Goal: Task Accomplishment & Management: Complete application form

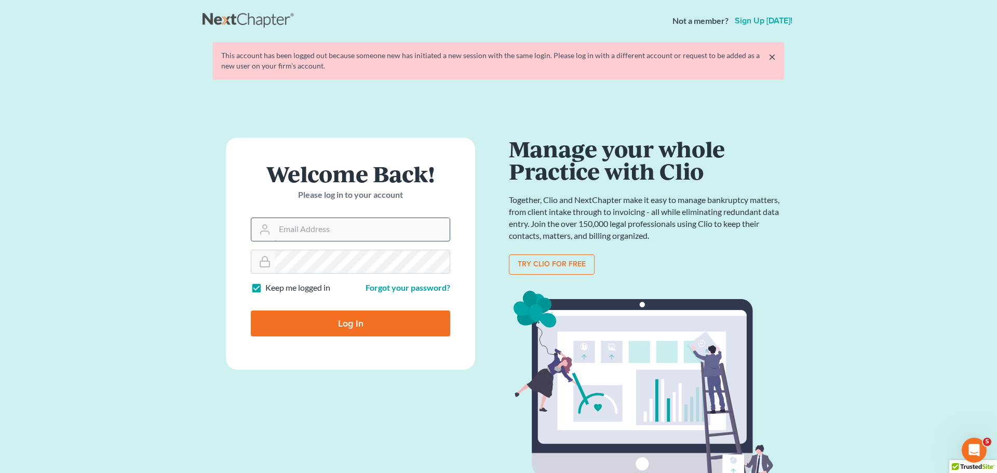
click at [353, 230] on input "Email Address" at bounding box center [362, 229] width 175 height 23
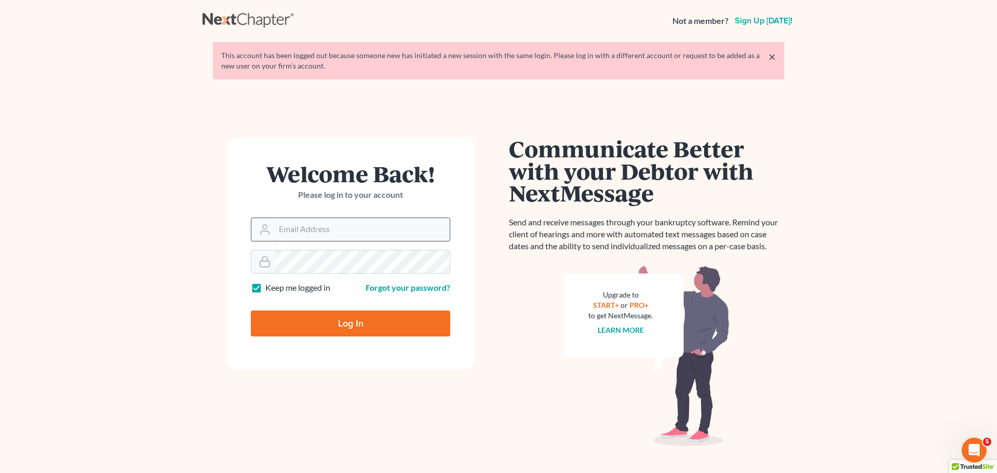
type input "[EMAIL_ADDRESS][DOMAIN_NAME]"
click at [392, 247] on form "Welcome Back! Please log in to your account Email Address [EMAIL_ADDRESS][DOMAI…" at bounding box center [350, 254] width 249 height 232
click at [251, 311] on input "Log In" at bounding box center [350, 324] width 199 height 26
type input "Thinking..."
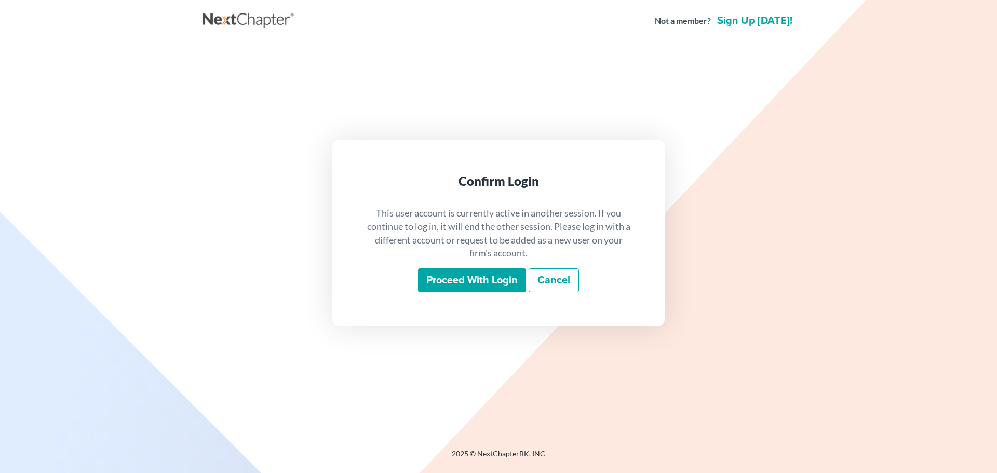
click at [486, 284] on input "Proceed with login" at bounding box center [472, 281] width 108 height 24
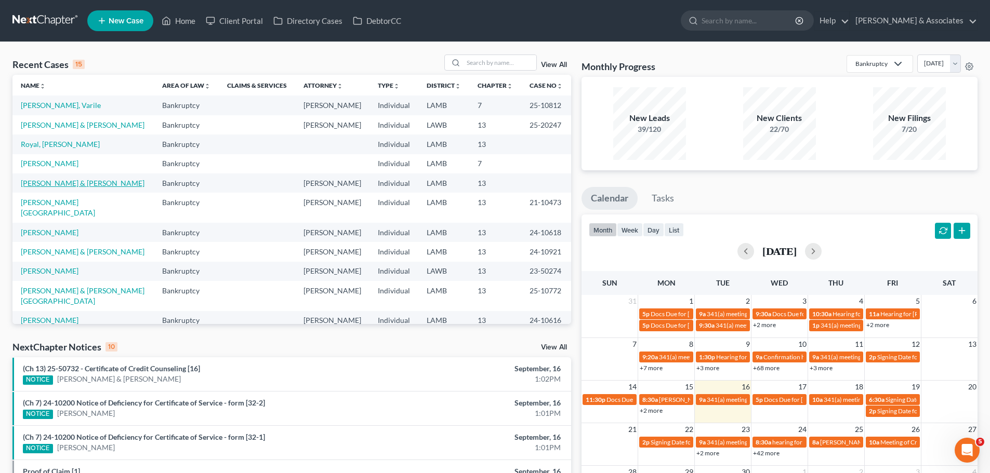
click at [44, 182] on link "Starns, Adam & Reagan" at bounding box center [83, 183] width 124 height 9
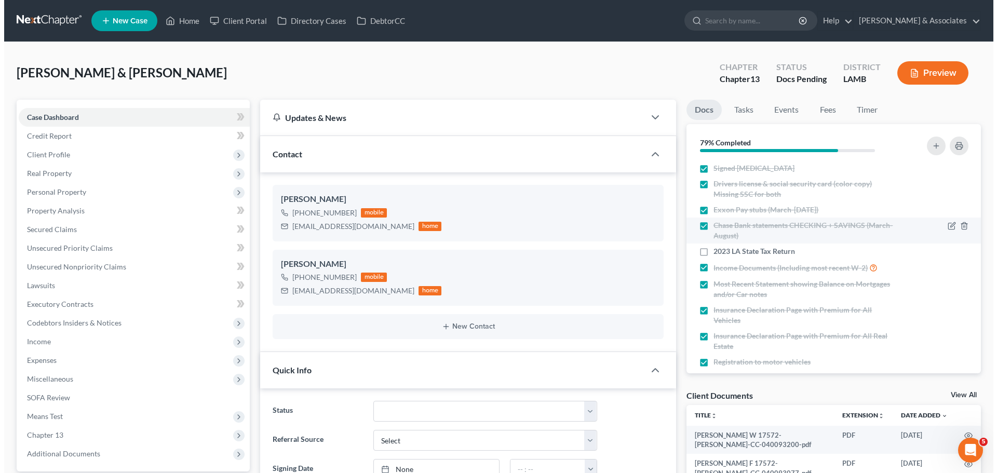
scroll to position [312, 0]
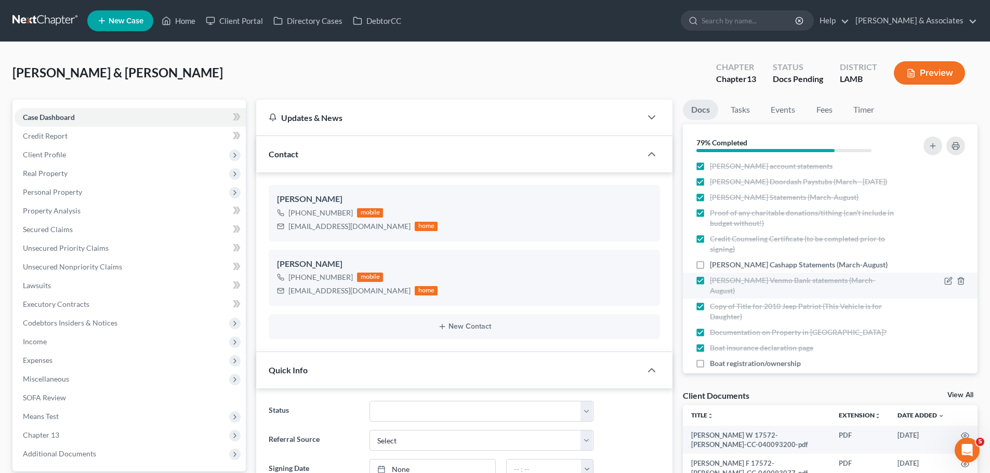
click at [725, 268] on span "Reagan Cashapp Statements (March-August)" at bounding box center [799, 265] width 178 height 10
click at [721, 267] on input "Reagan Cashapp Statements (March-August)" at bounding box center [717, 263] width 7 height 7
checkbox input "true"
click at [821, 110] on link "Fees" at bounding box center [823, 110] width 33 height 20
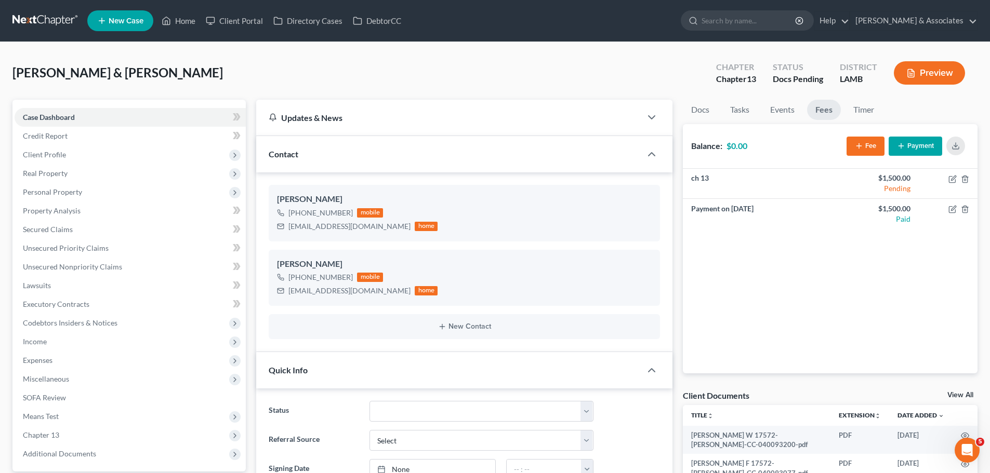
click at [916, 71] on button "Preview" at bounding box center [929, 72] width 71 height 23
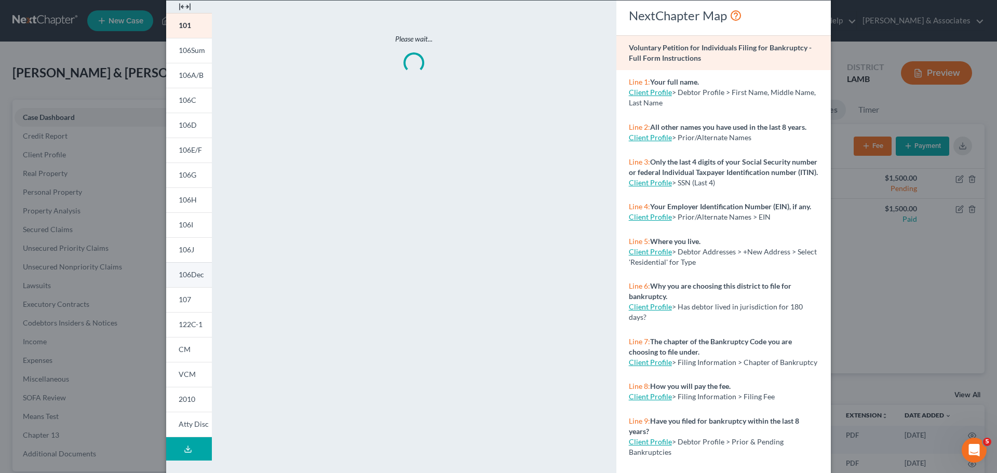
scroll to position [103, 0]
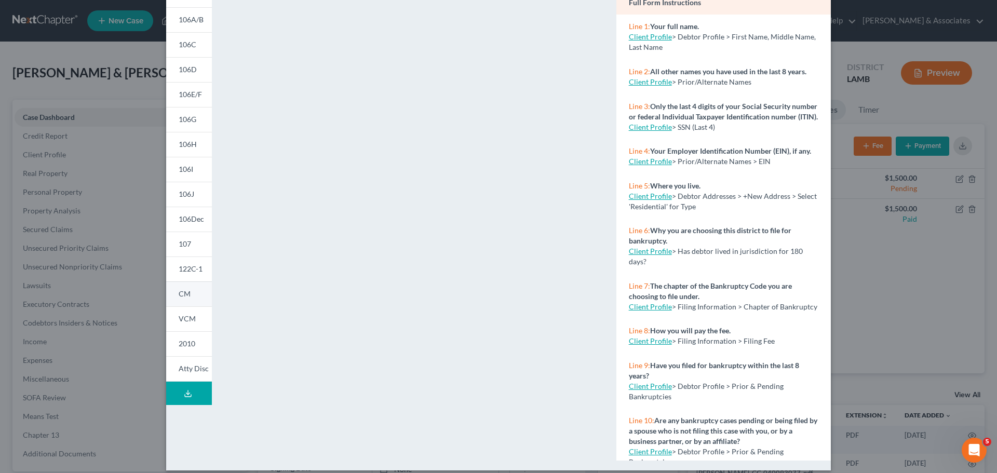
click at [184, 294] on span "CM" at bounding box center [185, 293] width 12 height 9
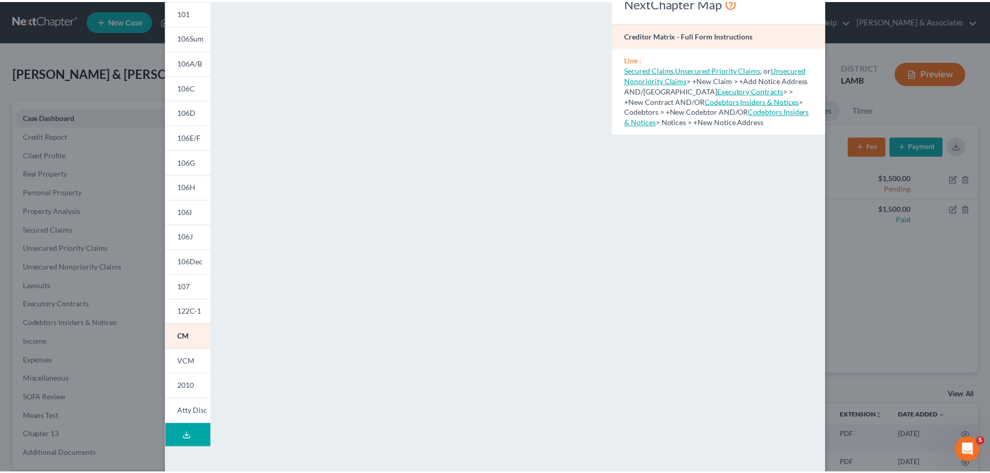
scroll to position [0, 0]
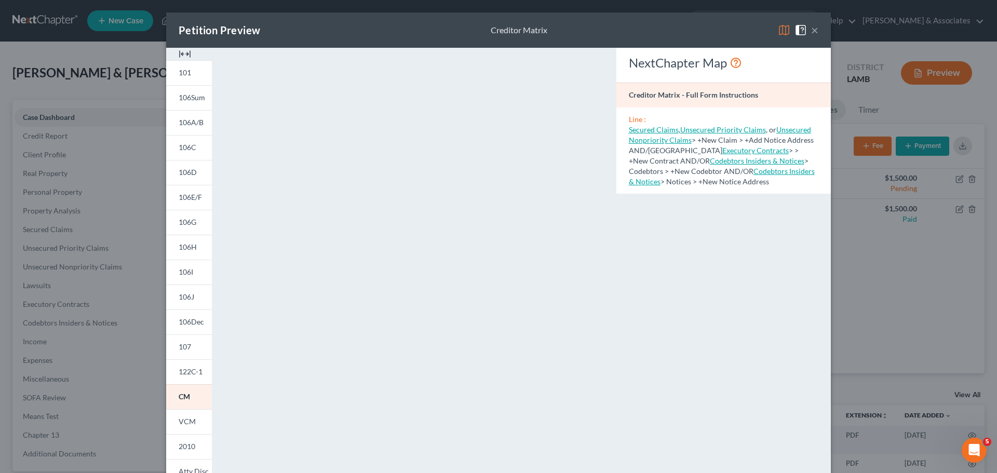
click at [814, 30] on button "×" at bounding box center [814, 30] width 7 height 12
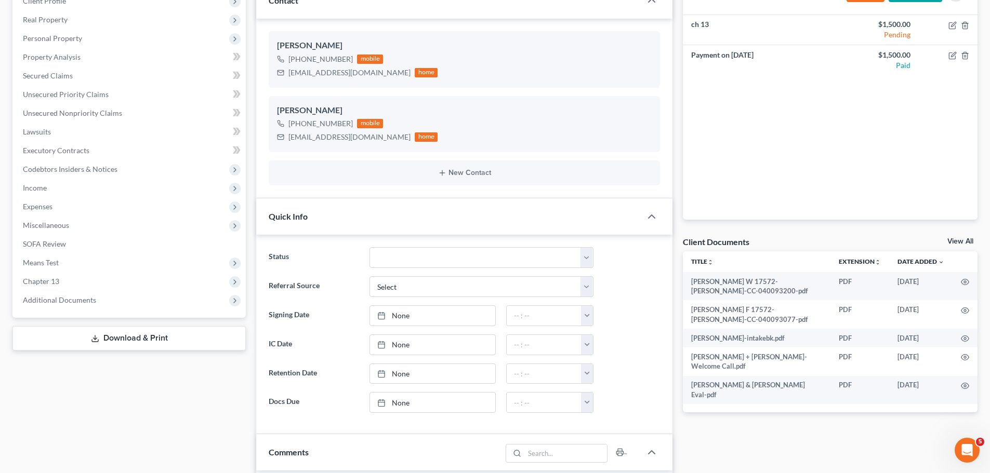
scroll to position [156, 0]
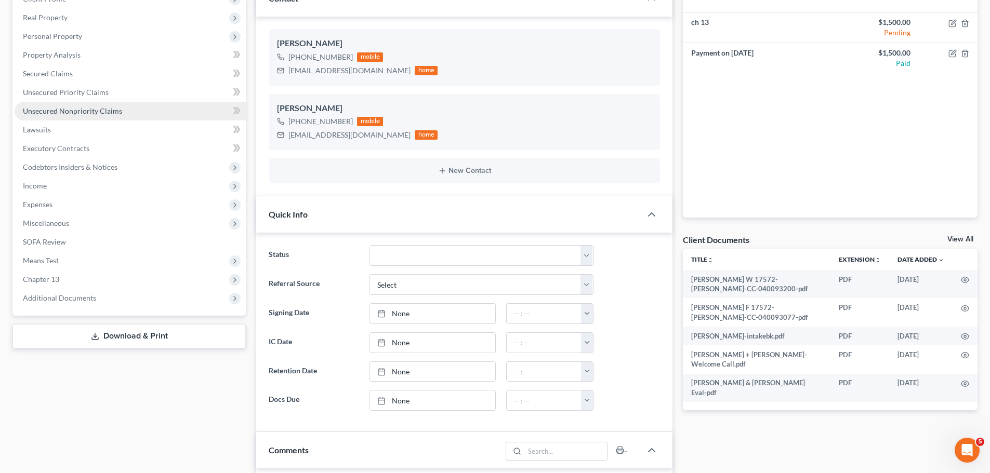
click at [99, 103] on link "Unsecured Nonpriority Claims" at bounding box center [130, 111] width 231 height 19
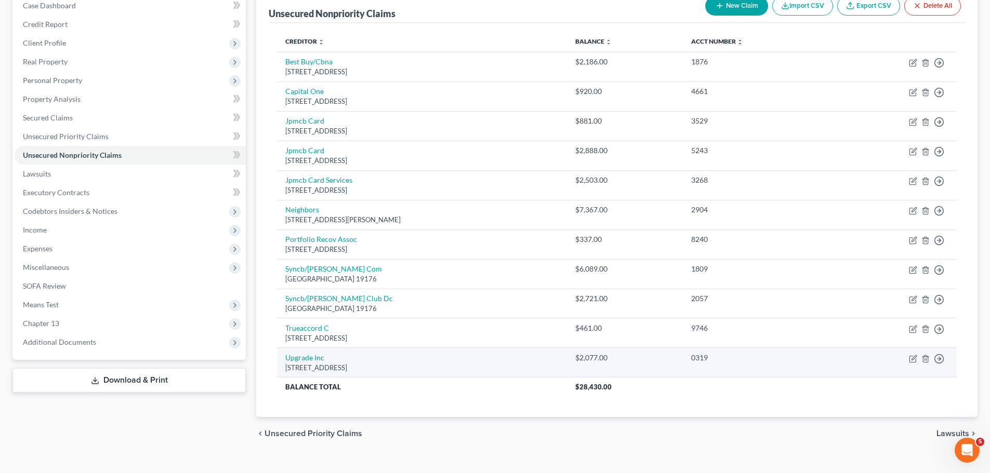
scroll to position [128, 0]
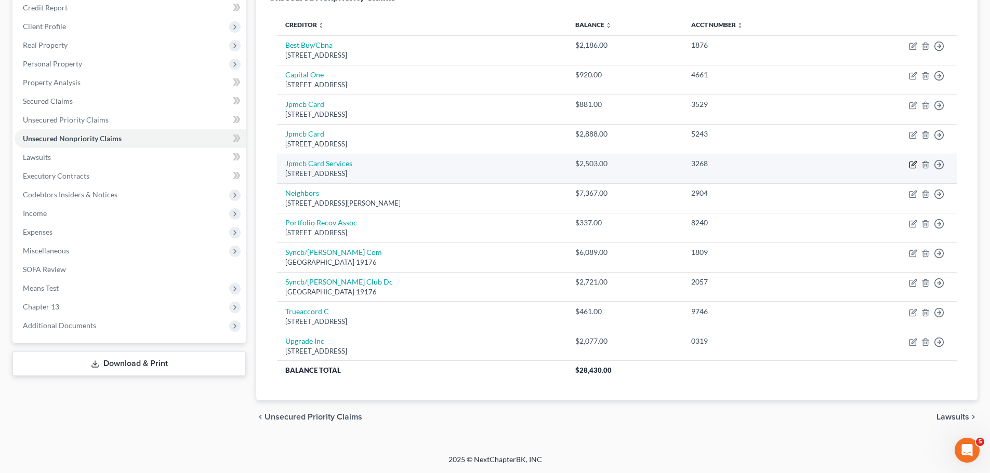
click at [912, 164] on icon "button" at bounding box center [913, 165] width 8 height 8
select select "7"
select select "1"
select select "4"
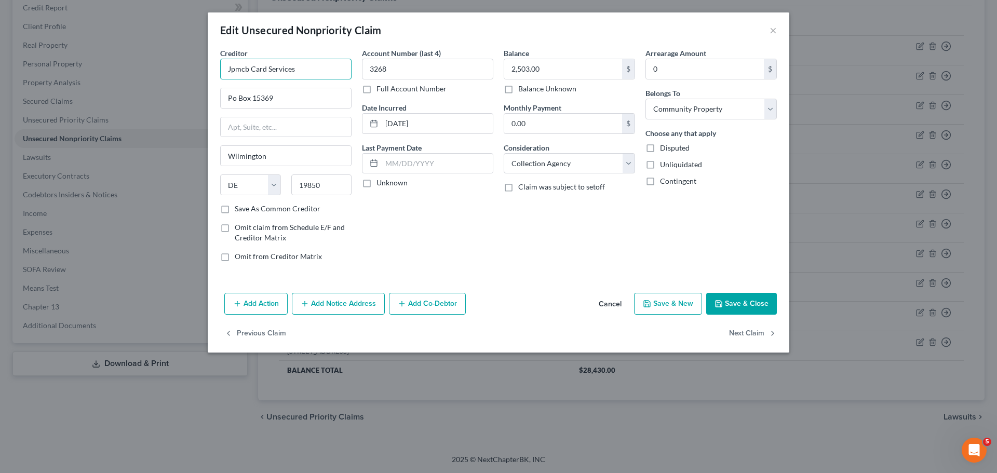
drag, startPoint x: 335, startPoint y: 71, endPoint x: 265, endPoint y: 70, distance: 70.1
click at [265, 70] on input "Jpmcb Card Services" at bounding box center [285, 69] width 131 height 21
type input "Jpmcb Card"
click at [749, 304] on button "Save & Close" at bounding box center [742, 304] width 71 height 22
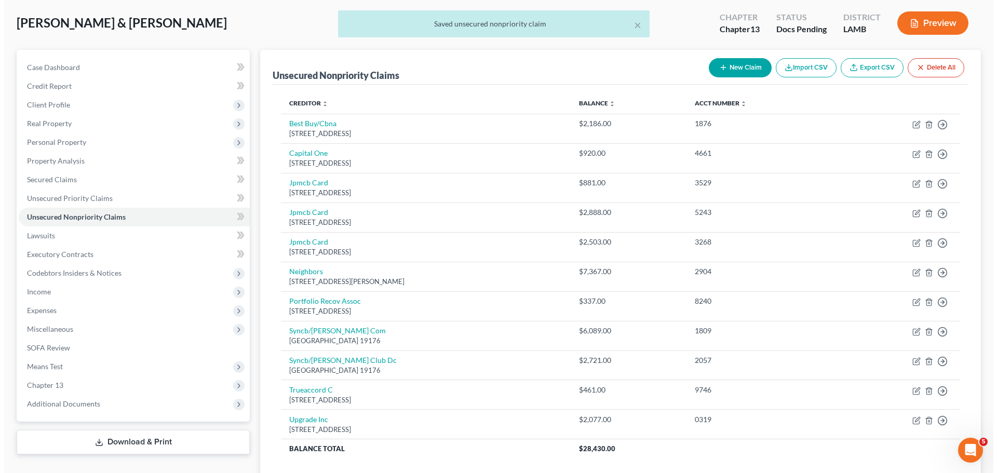
scroll to position [0, 0]
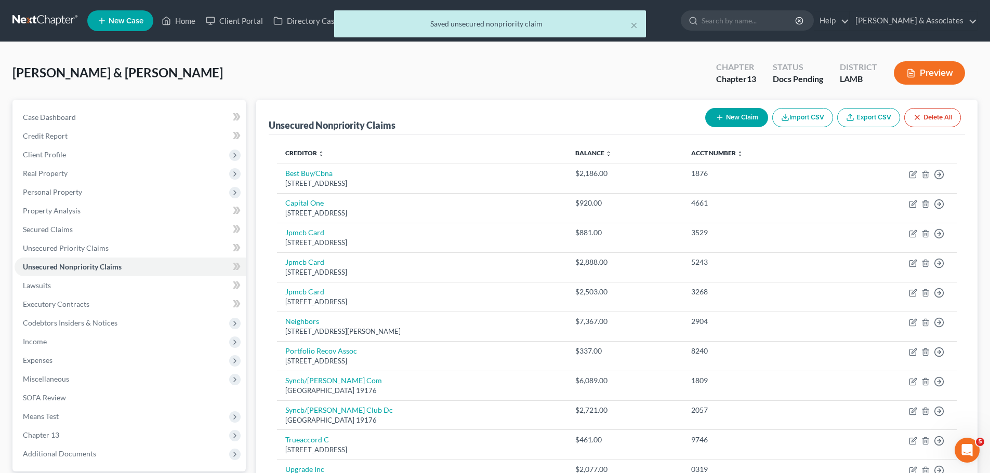
click at [926, 78] on button "Preview" at bounding box center [929, 72] width 71 height 23
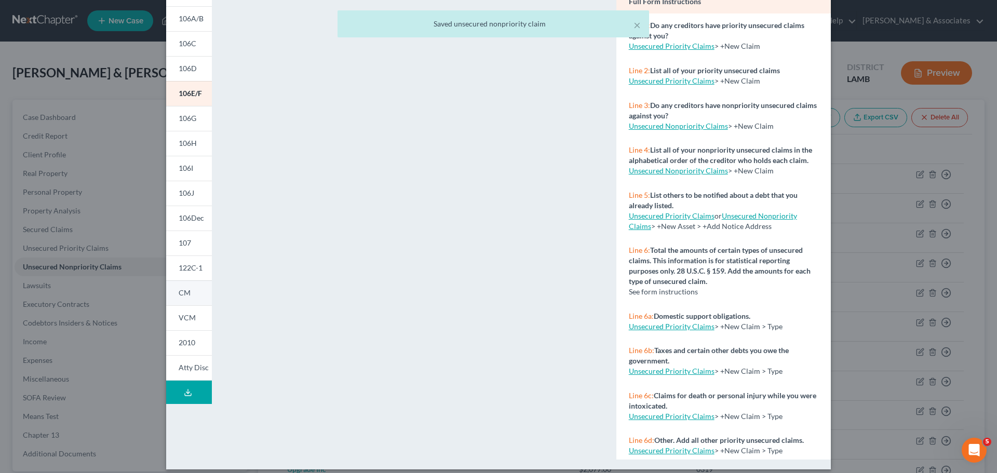
click at [188, 294] on link "CM" at bounding box center [189, 293] width 46 height 25
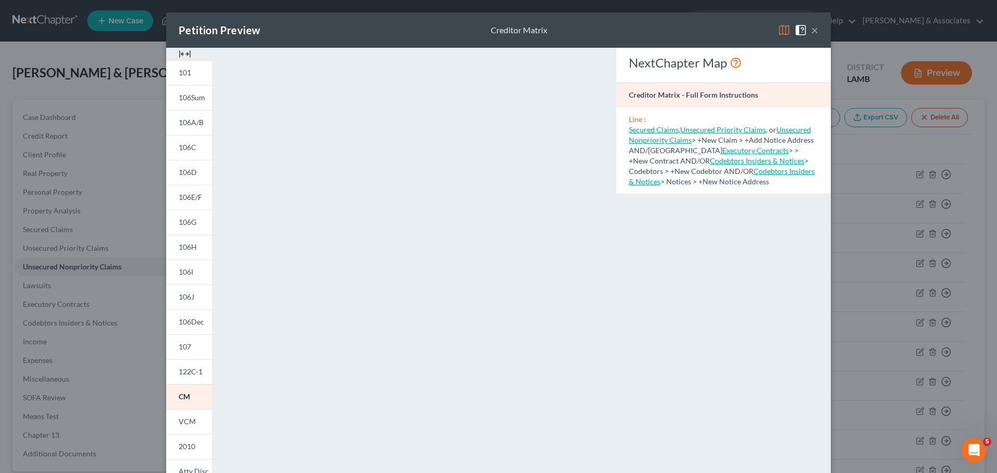
click at [813, 31] on button "×" at bounding box center [814, 30] width 7 height 12
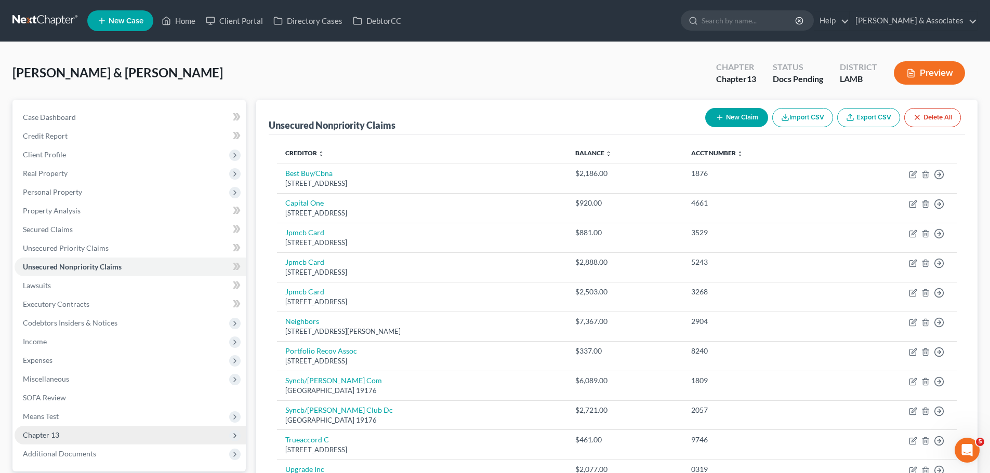
click at [82, 441] on span "Chapter 13" at bounding box center [130, 435] width 231 height 19
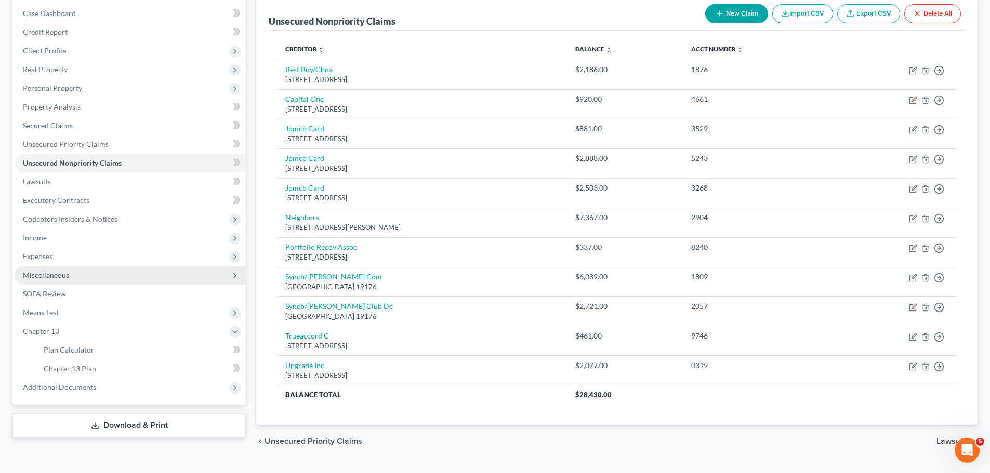
click at [115, 272] on span "Miscellaneous" at bounding box center [130, 275] width 231 height 19
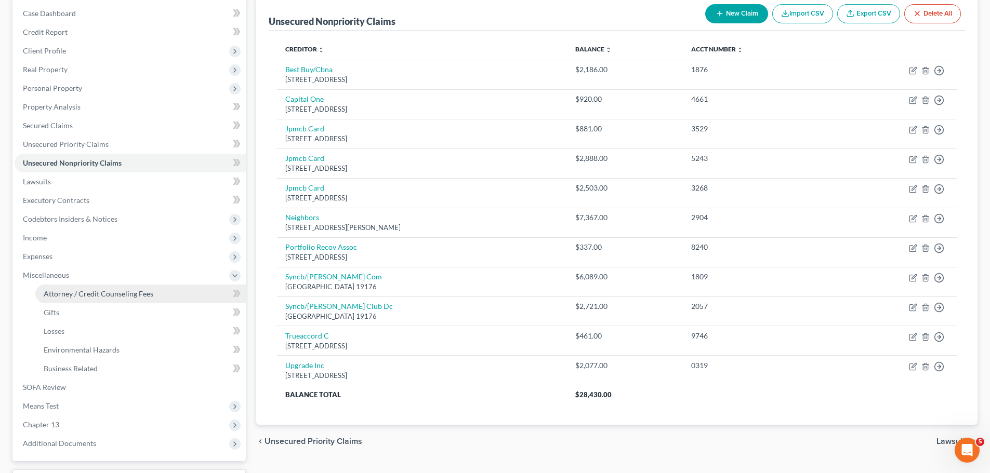
click at [113, 289] on span "Attorney / Credit Counseling Fees" at bounding box center [99, 293] width 110 height 9
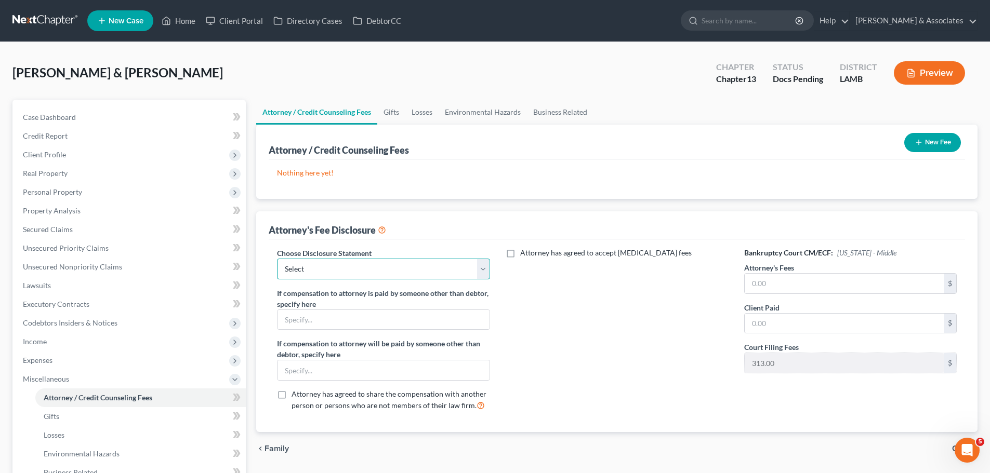
drag, startPoint x: 365, startPoint y: 271, endPoint x: 365, endPoint y: 278, distance: 6.8
click at [365, 271] on select "Select LAWB 13 ALL CHECK NOT KOLWE LAWB 13 ONLY KOLWE TEST LAMB 13 LAMB 7 Ch 11…" at bounding box center [383, 269] width 212 height 21
select select "3"
click at [277, 259] on select "Select LAWB 13 ALL CHECK NOT KOLWE LAWB 13 ONLY KOLWE TEST LAMB 13 LAMB 7 Ch 11…" at bounding box center [383, 269] width 212 height 21
click at [809, 284] on input "text" at bounding box center [843, 284] width 199 height 20
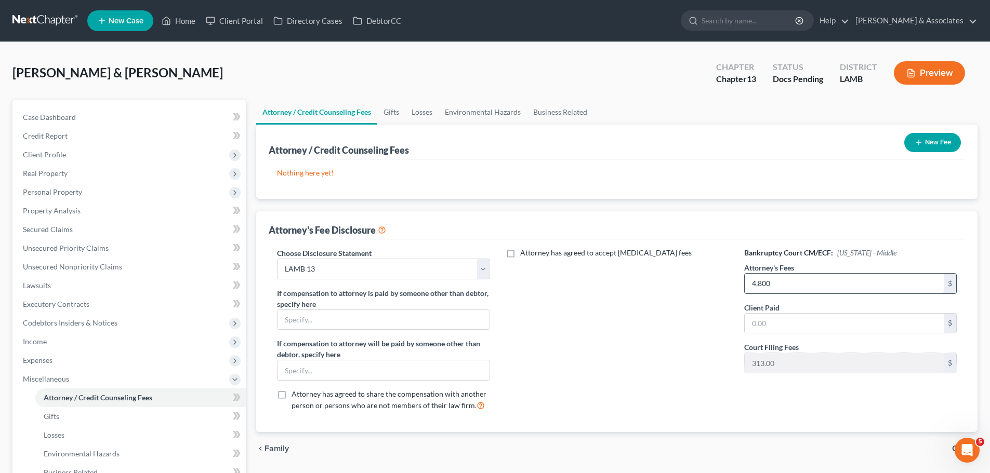
type input "4,800"
type input "1,000"
click at [942, 152] on button "New Fee" at bounding box center [932, 142] width 57 height 19
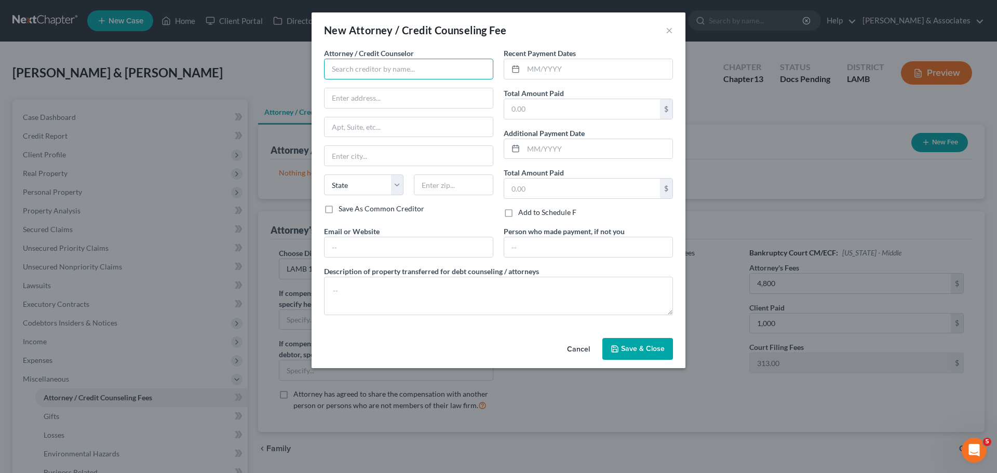
click at [431, 76] on input "text" at bounding box center [408, 69] width 169 height 21
type input "Diment"
click at [591, 77] on input "text" at bounding box center [598, 69] width 149 height 20
type input "0"
type input "9"
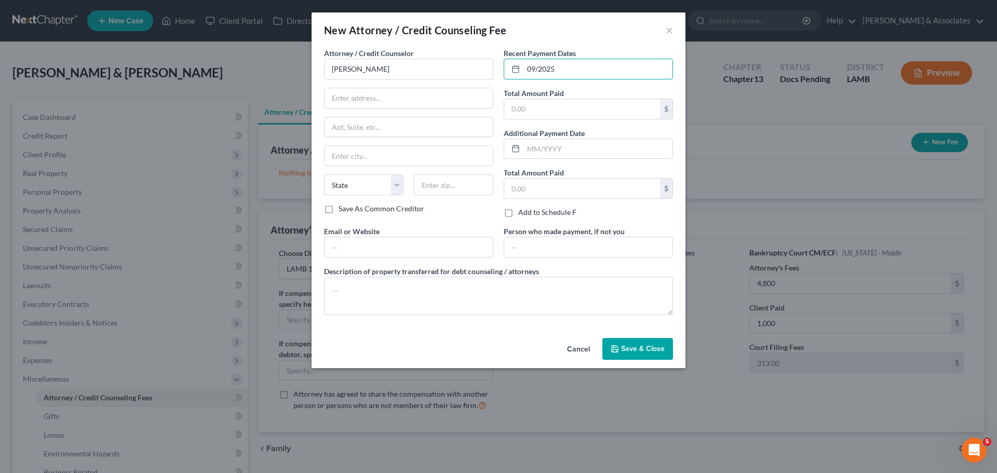
type input "09/2025"
type input "1,000"
click at [634, 354] on button "Save & Close" at bounding box center [638, 349] width 71 height 22
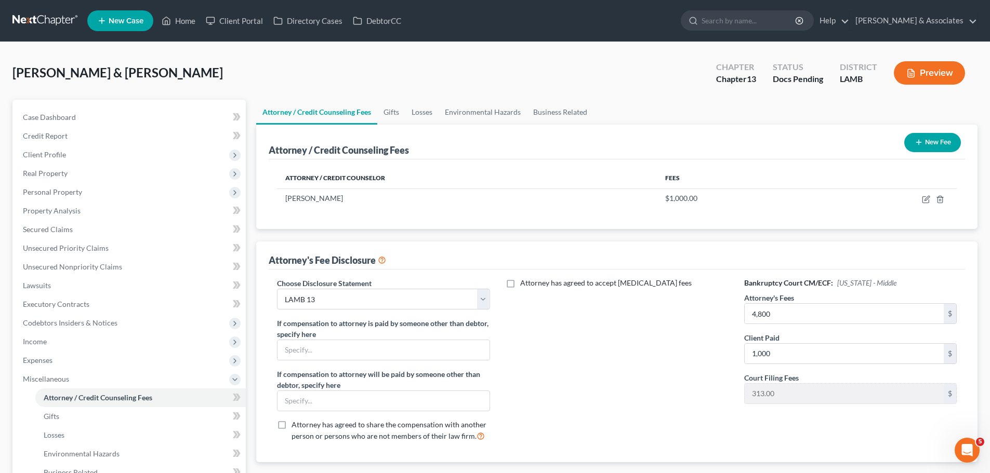
click at [939, 136] on button "New Fee" at bounding box center [932, 142] width 57 height 19
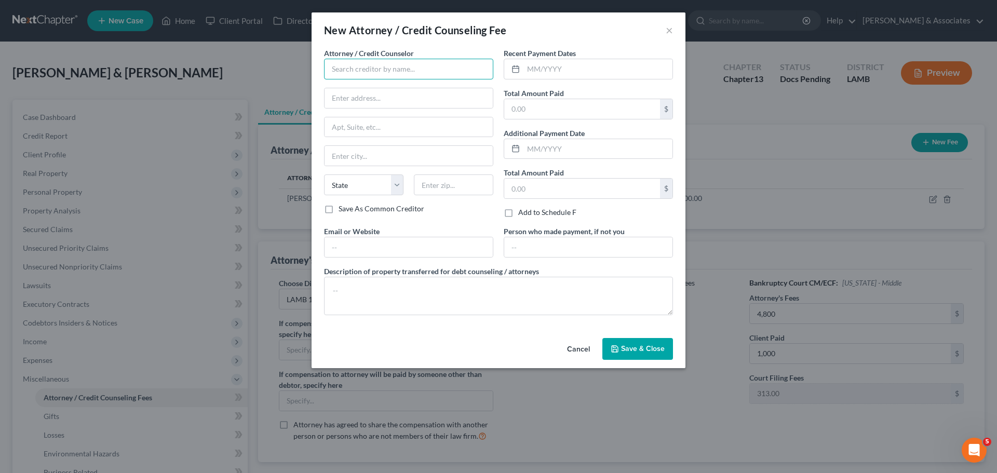
click at [434, 72] on input "text" at bounding box center [408, 69] width 169 height 21
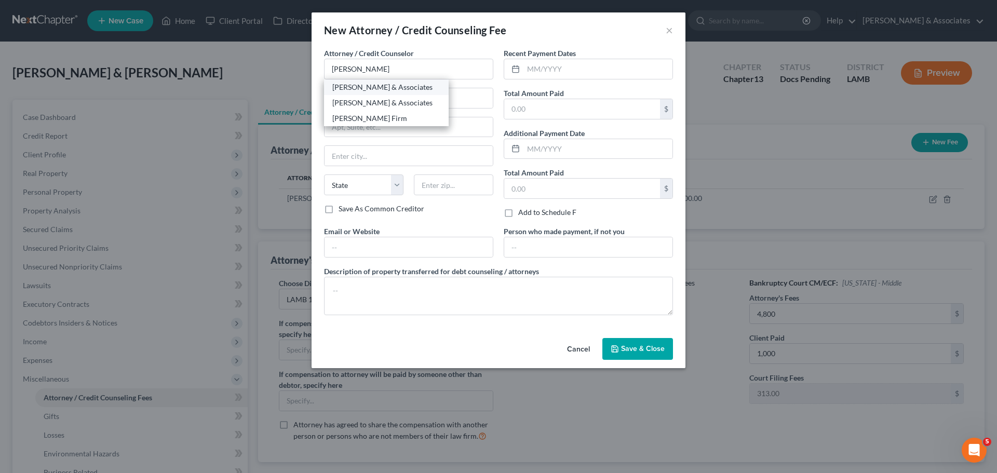
click at [419, 82] on div "Diment & Associates" at bounding box center [386, 87] width 108 height 10
type input "Diment & Associates"
type input "2644 S. Sherwood Forest Blvd."
type input "Baton Rouge"
select select "19"
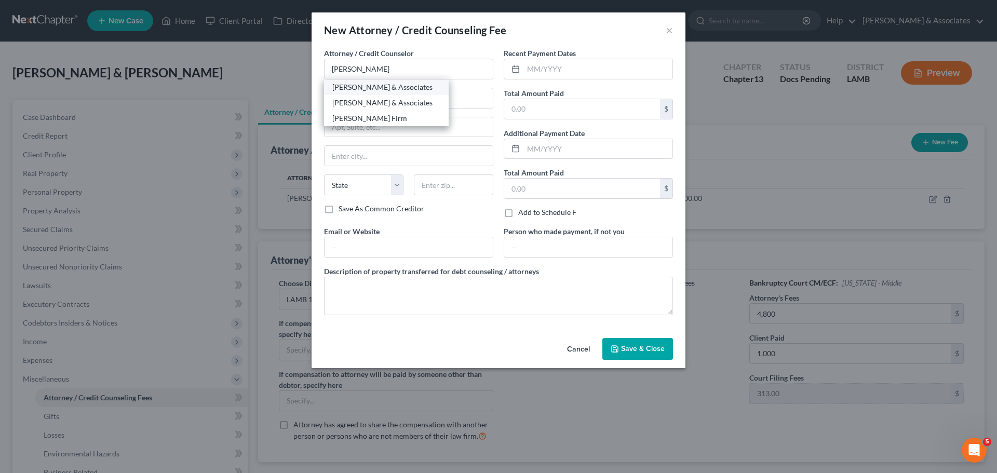
type input "70816"
click at [569, 65] on input "text" at bounding box center [598, 69] width 149 height 20
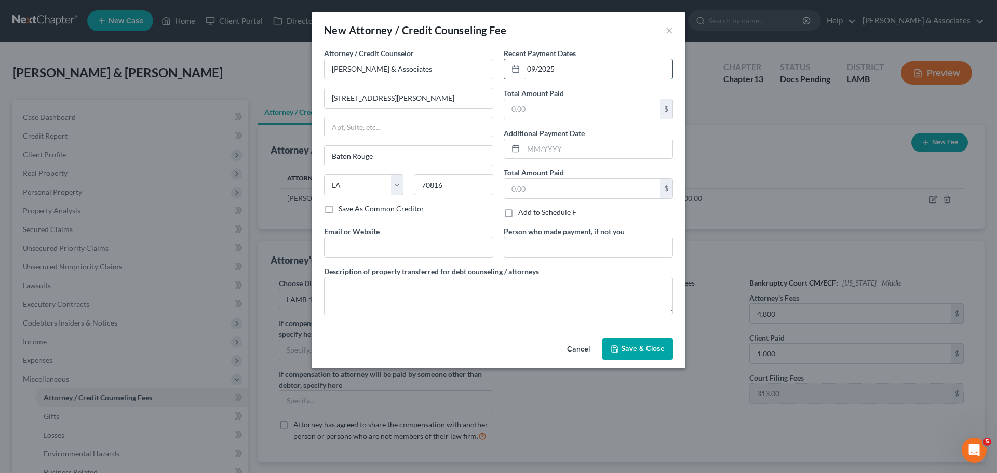
type input "09/2025"
type input "500"
click at [504, 320] on div "Attorney / Credit Counselor * Diment & Associates 2644 S. Sherwood Forest Blvd.…" at bounding box center [498, 186] width 359 height 276
click at [509, 299] on textarea at bounding box center [498, 296] width 349 height 38
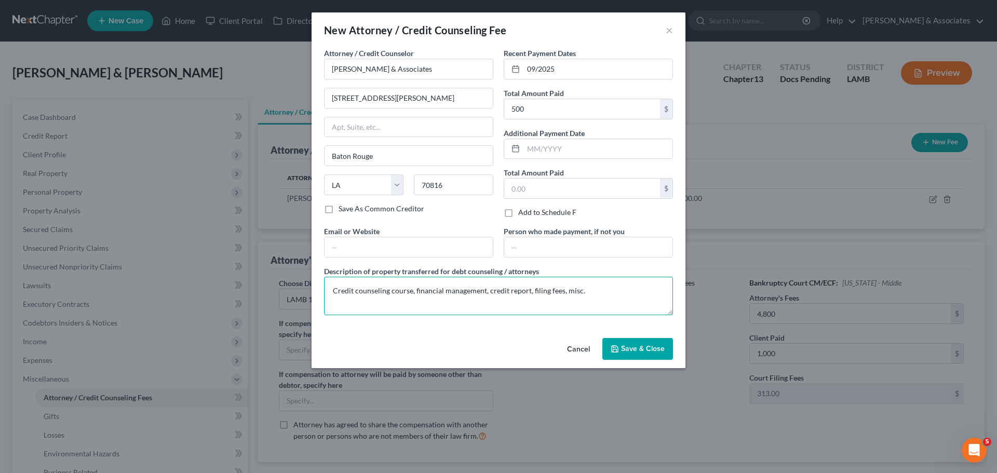
type textarea "Credit counseling course, financial management, credit report, filing fees, mis…"
click at [641, 344] on span "Save & Close" at bounding box center [643, 348] width 44 height 9
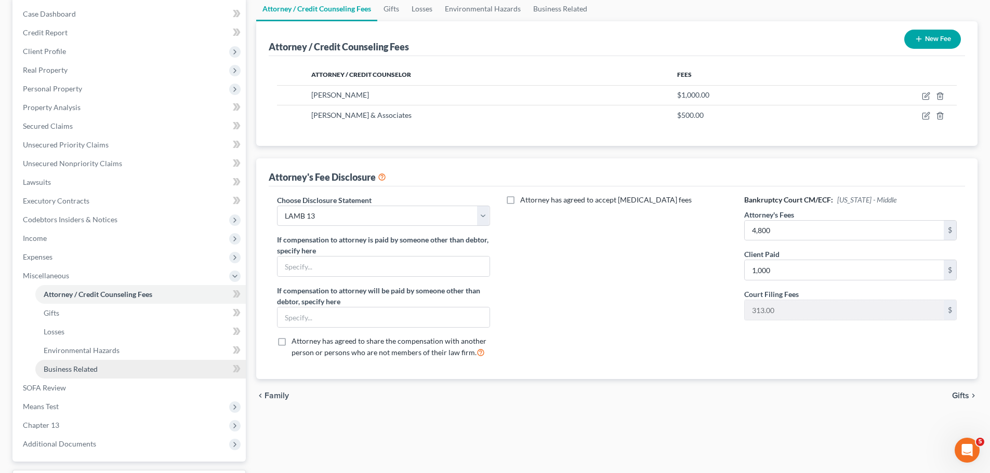
scroll to position [104, 0]
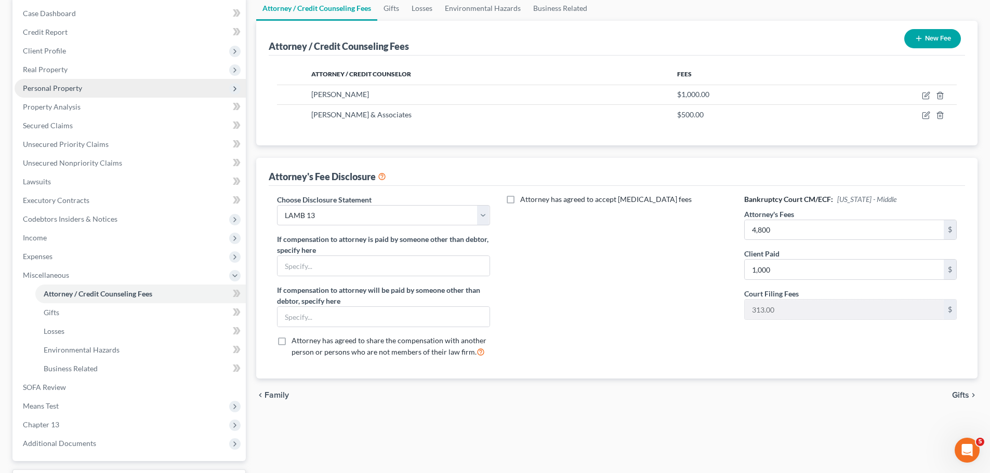
click at [56, 86] on span "Personal Property" at bounding box center [52, 88] width 59 height 9
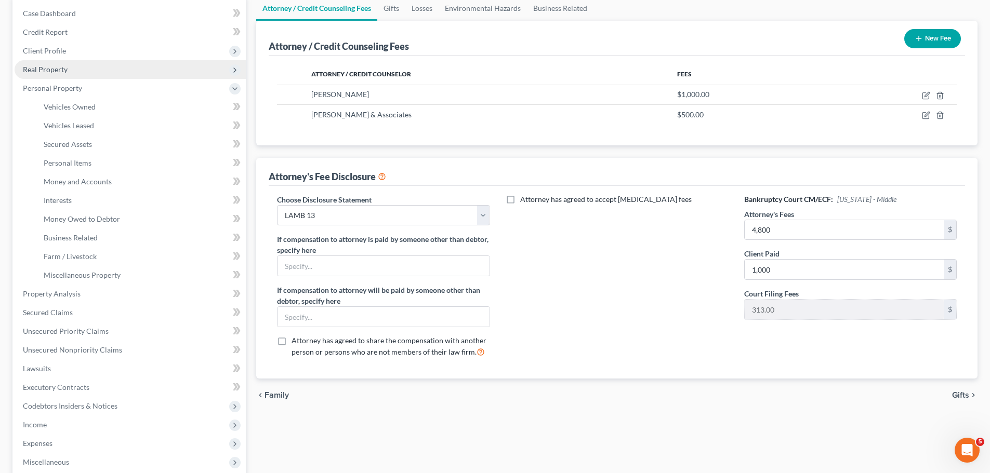
click at [53, 70] on span "Real Property" at bounding box center [45, 69] width 45 height 9
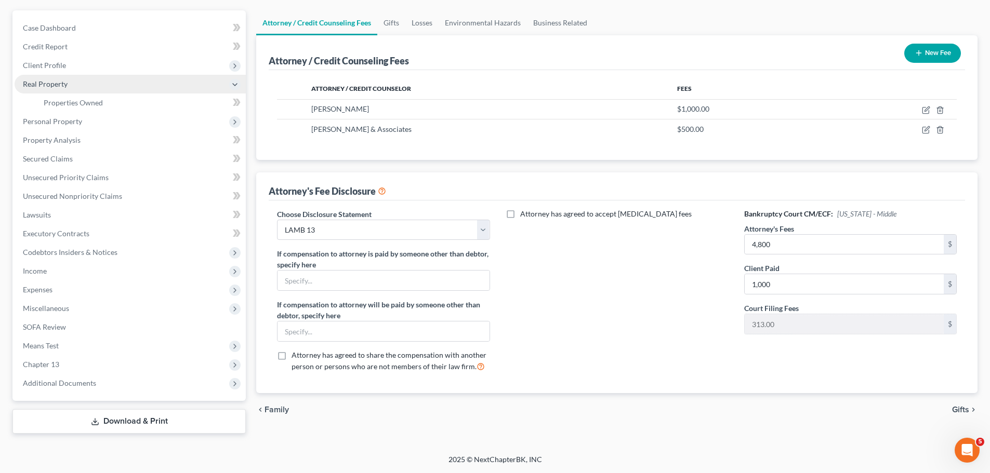
scroll to position [89, 0]
click at [595, 319] on div "Attorney has agreed to accept retainer fees" at bounding box center [616, 295] width 233 height 172
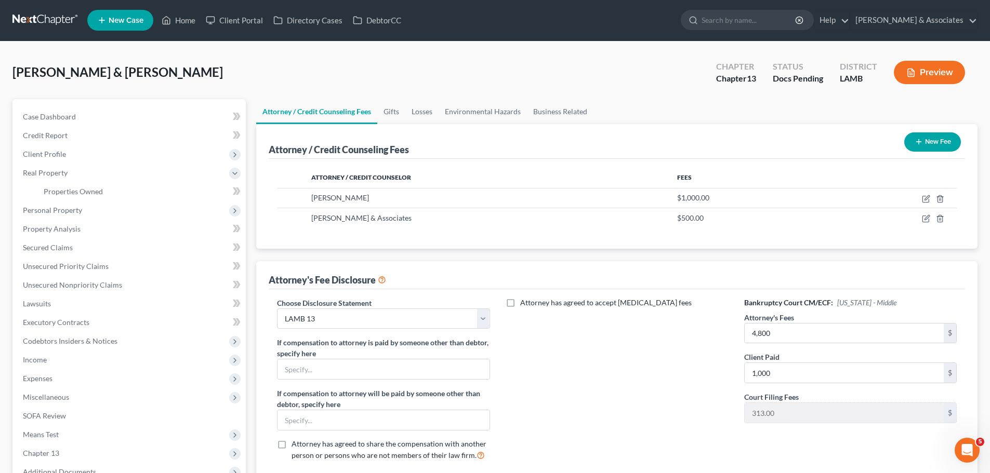
scroll to position [0, 0]
click at [97, 121] on link "Case Dashboard" at bounding box center [130, 117] width 231 height 19
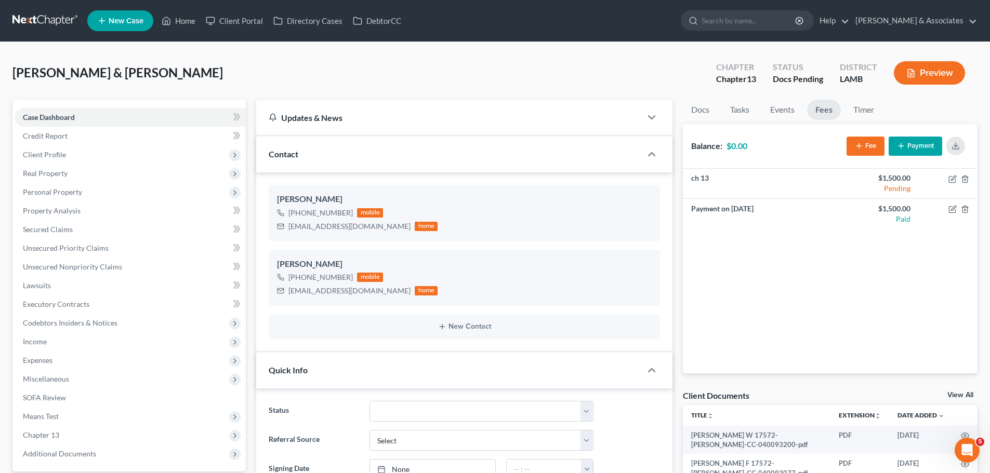
scroll to position [22, 0]
click at [701, 103] on link "Docs" at bounding box center [700, 110] width 35 height 20
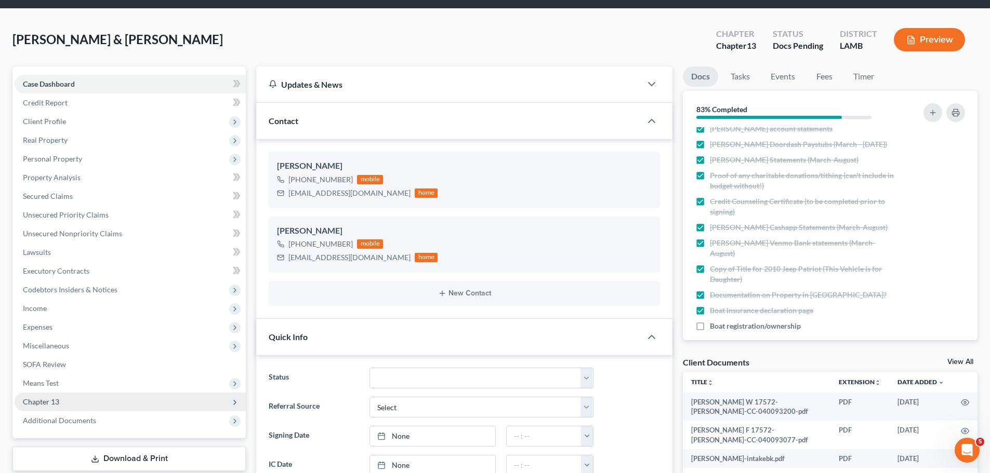
scroll to position [52, 0]
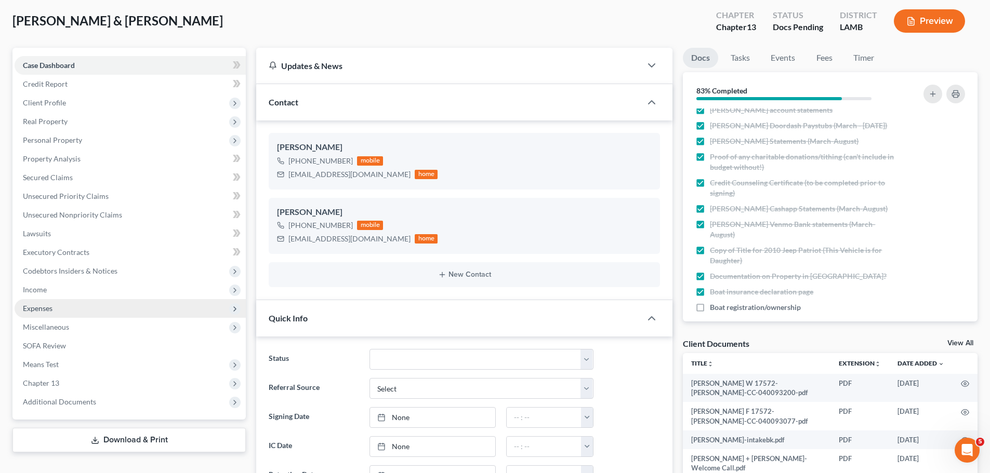
click at [57, 300] on span "Expenses" at bounding box center [130, 308] width 231 height 19
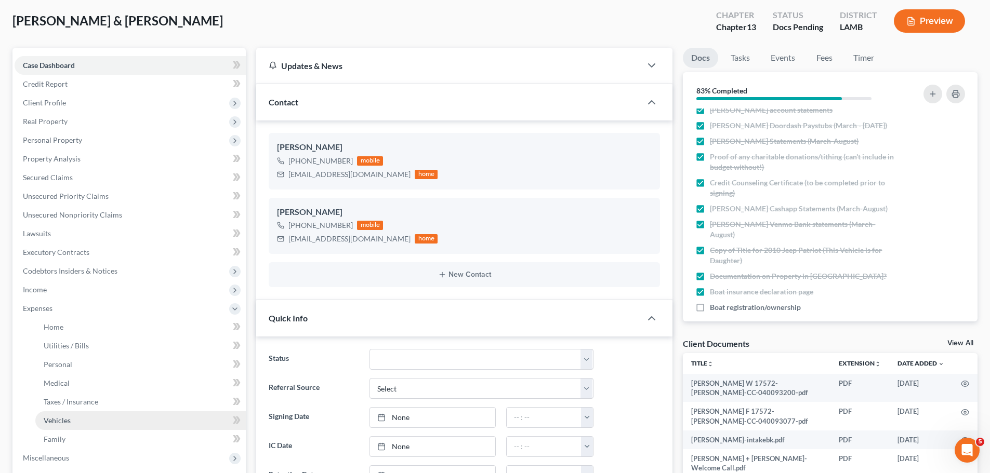
click at [109, 424] on link "Vehicles" at bounding box center [140, 420] width 210 height 19
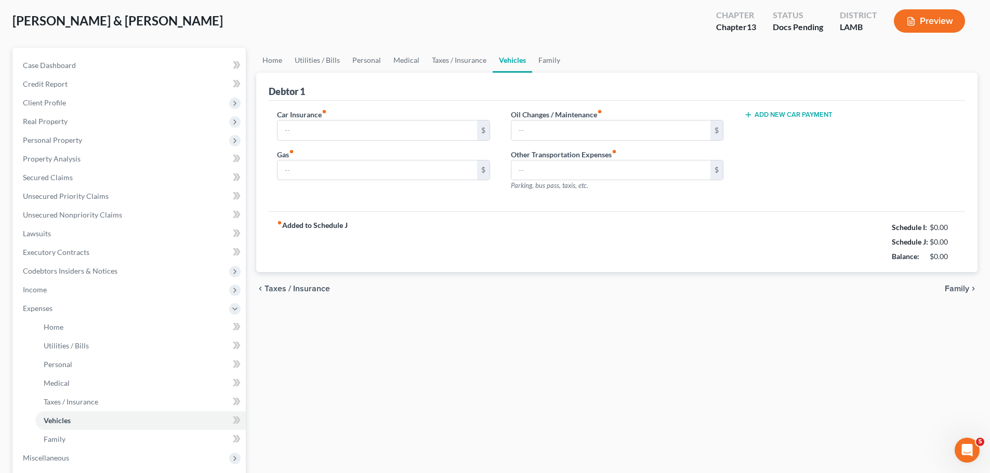
scroll to position [2, 0]
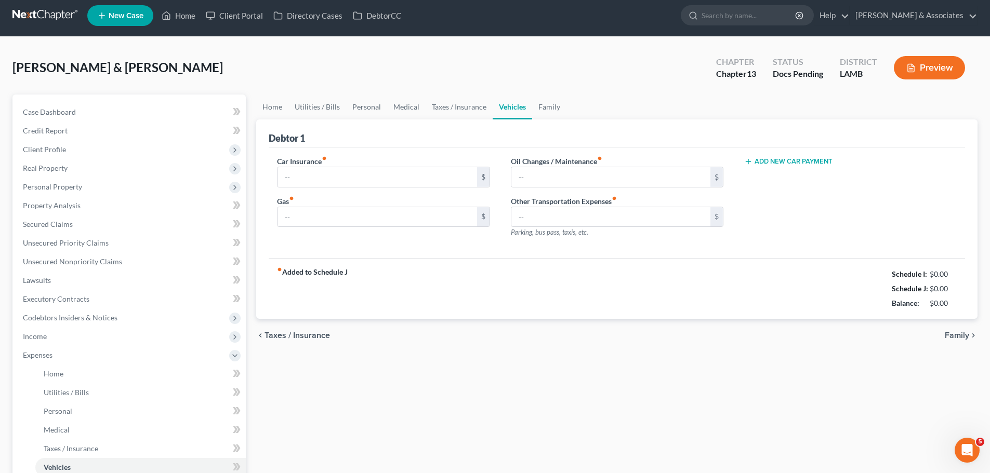
type input "570.42"
type input "250.00"
type input "35.00"
type input "0.00"
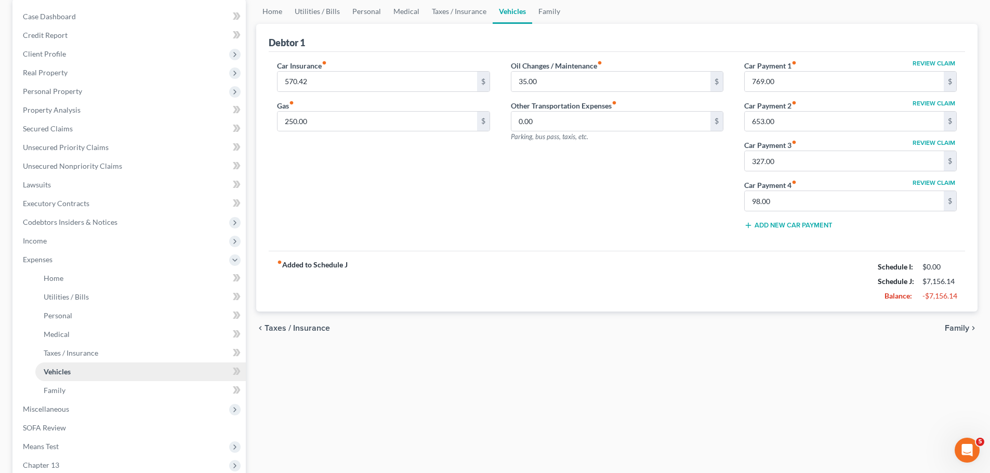
scroll to position [104, 0]
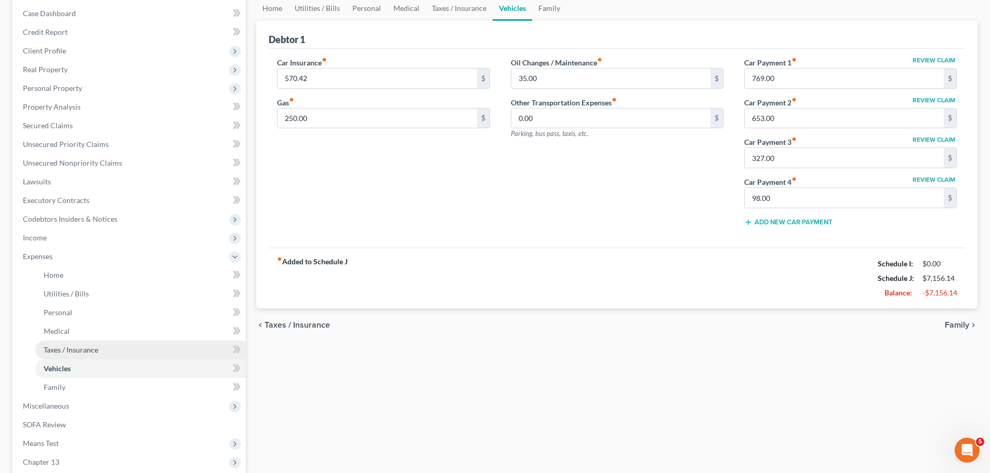
click at [81, 356] on link "Taxes / Insurance" at bounding box center [140, 350] width 210 height 19
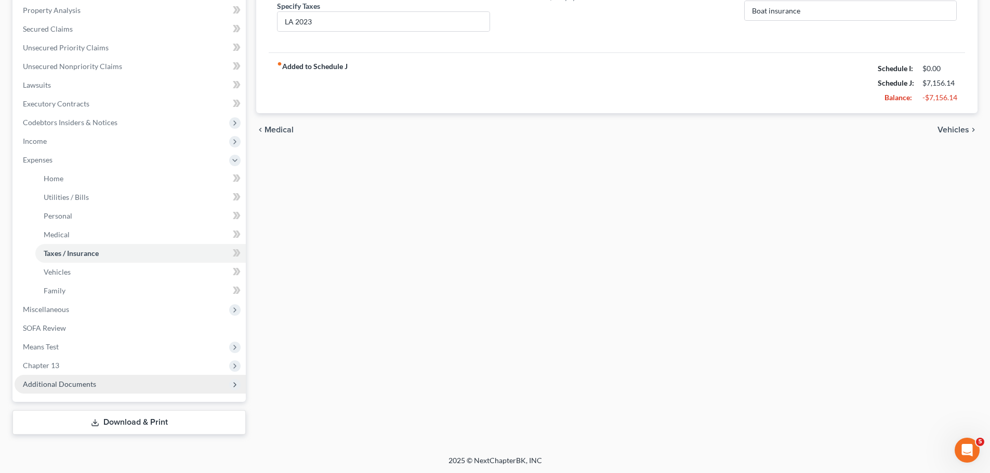
scroll to position [202, 0]
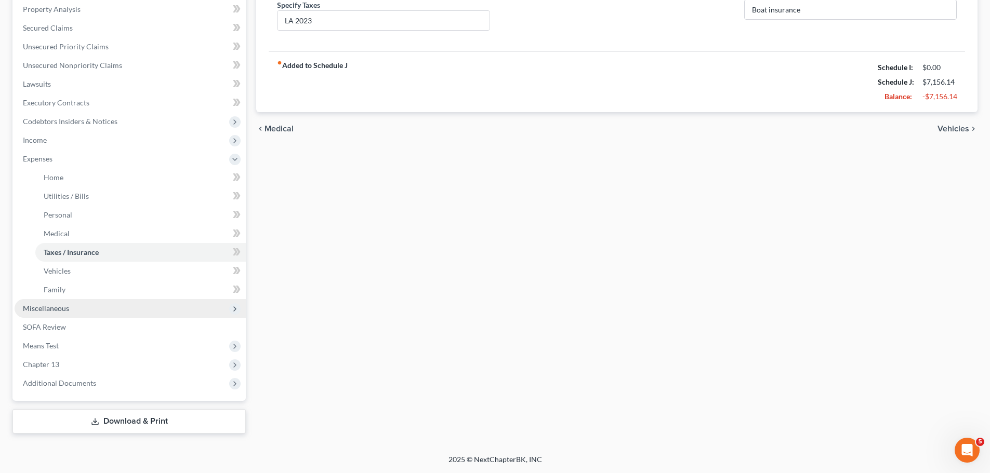
click at [85, 308] on span "Miscellaneous" at bounding box center [130, 308] width 231 height 19
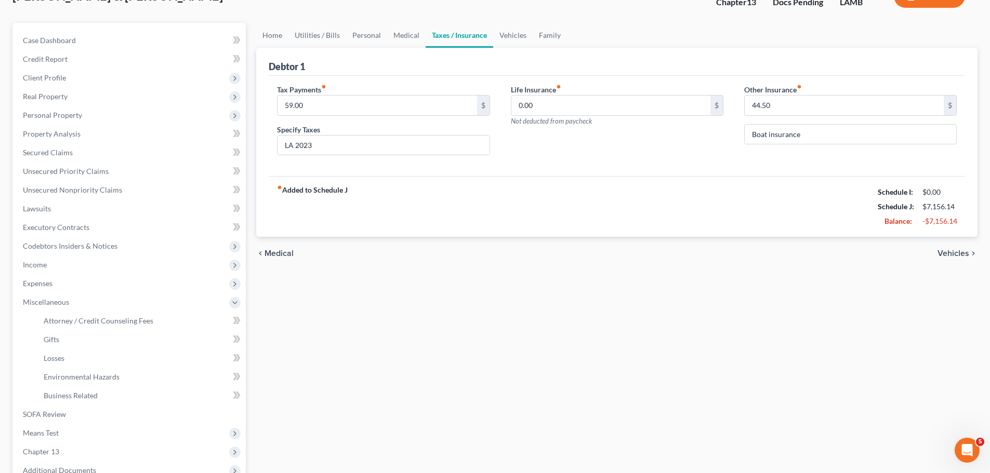
scroll to position [0, 0]
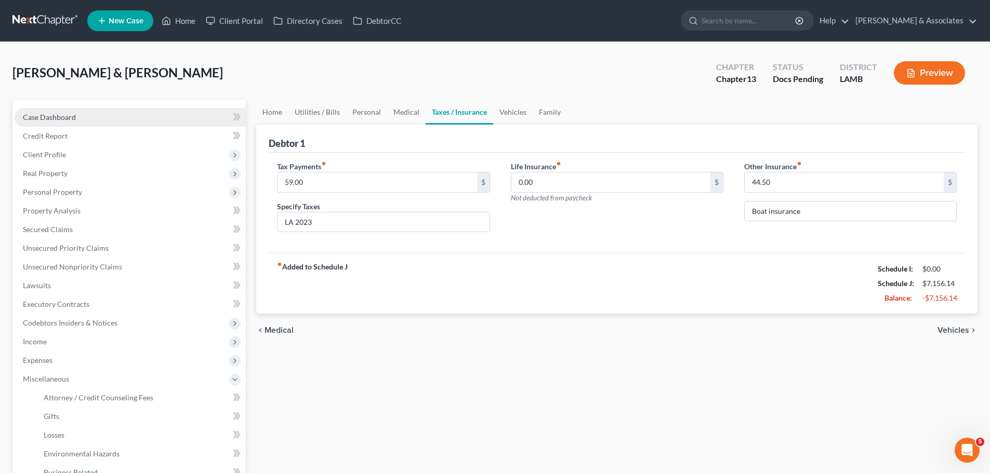
click at [118, 111] on link "Case Dashboard" at bounding box center [130, 117] width 231 height 19
select select "6"
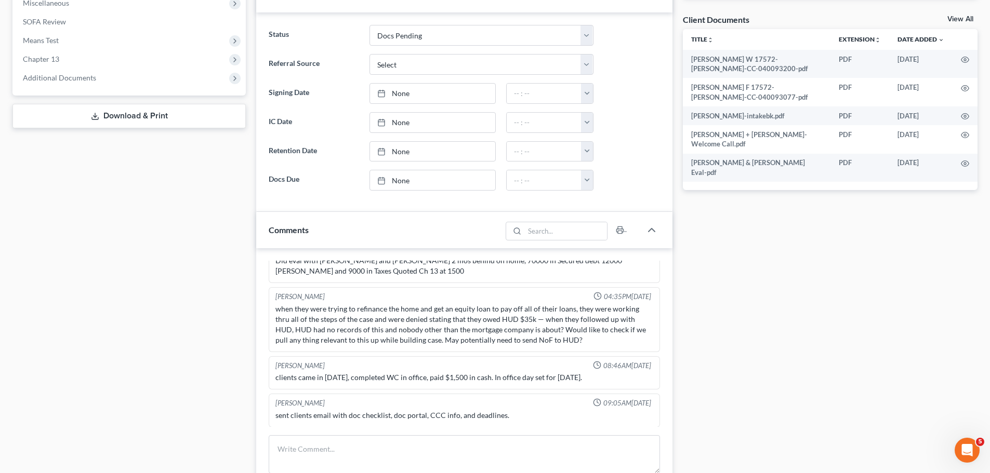
scroll to position [468, 0]
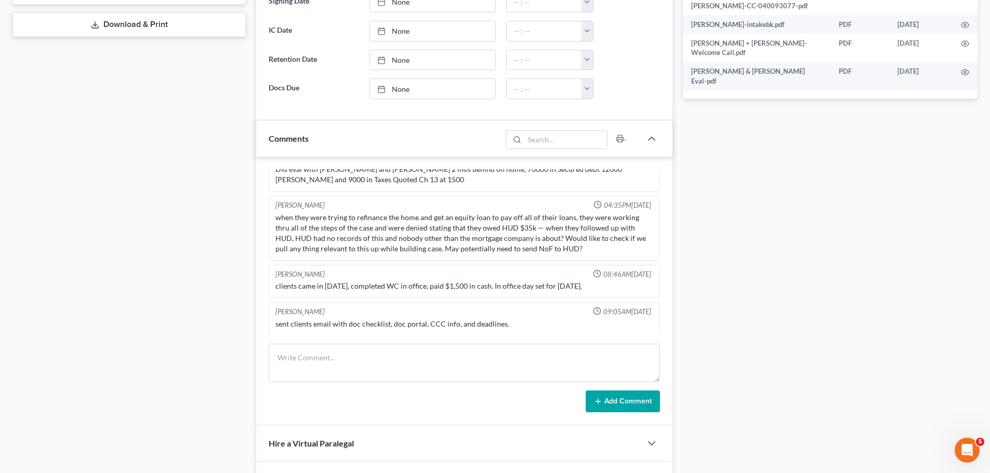
click at [378, 342] on div "Richard Prunick 10:31AM, 08/28/2025 Did eval with reagan and adam 2 mos behind …" at bounding box center [464, 291] width 416 height 269
click at [455, 378] on textarea at bounding box center [464, 363] width 391 height 38
click at [295, 379] on textarea "MC complete - 1.5hr" at bounding box center [464, 363] width 391 height 38
paste textarea "-only used Venmo in aug; does not have other statements -started doordash in Ju…"
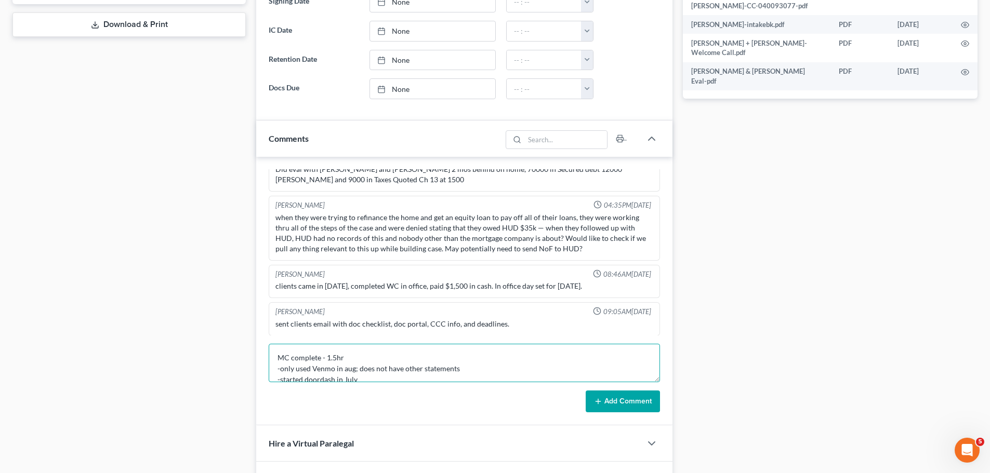
scroll to position [188, 0]
type textarea "MC complete - 1.5hr -only used Venmo in aug; does not have other statements -st…"
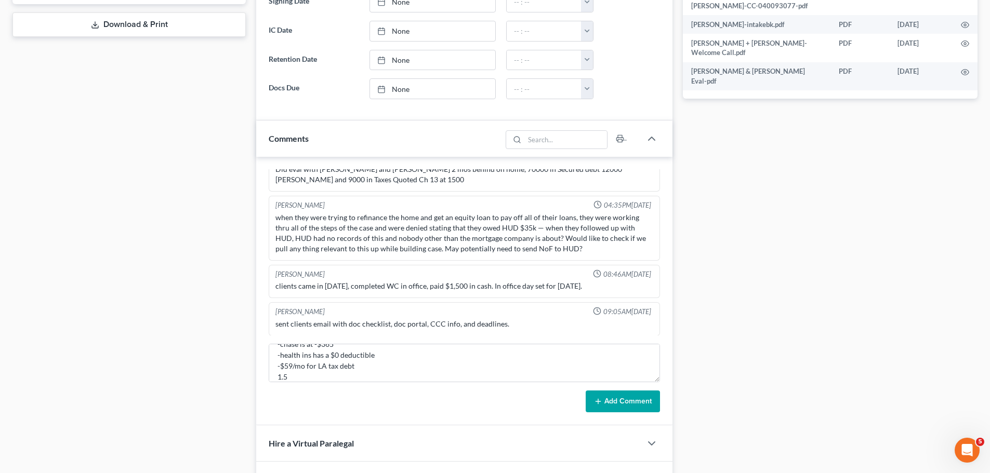
click at [650, 402] on button "Add Comment" at bounding box center [622, 402] width 74 height 22
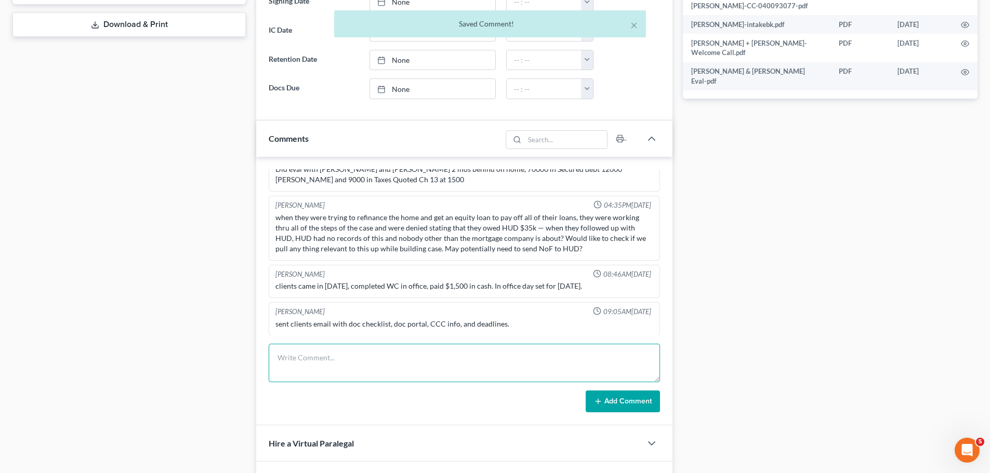
scroll to position [258, 0]
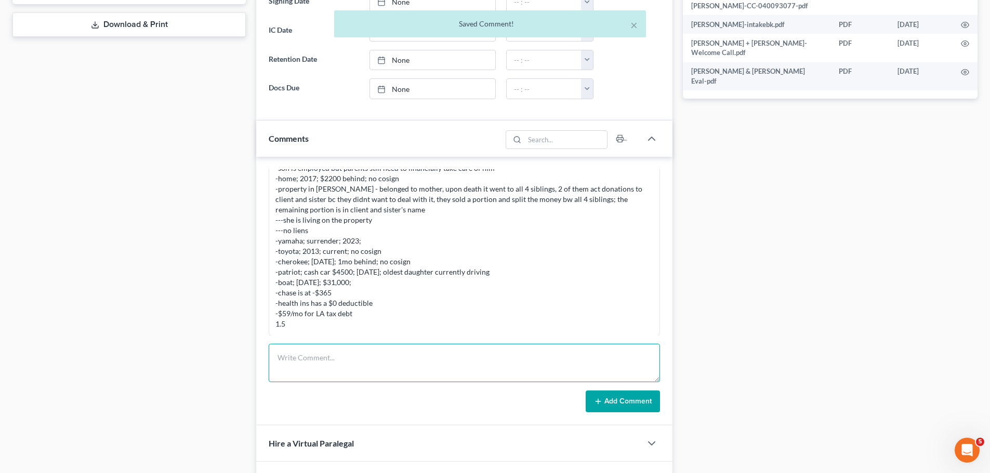
drag, startPoint x: 412, startPoint y: 370, endPoint x: 404, endPoint y: 359, distance: 13.6
click at [410, 368] on textarea at bounding box center [464, 363] width 391 height 38
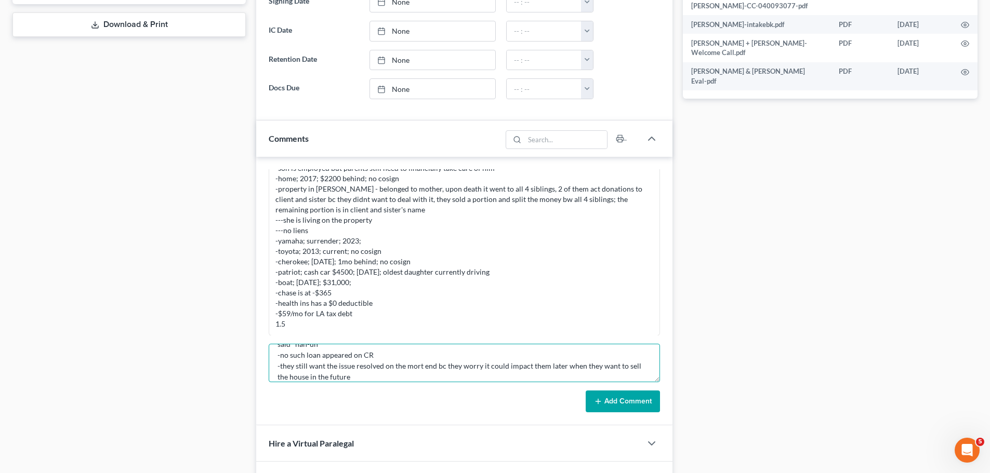
scroll to position [46, 0]
type textarea "client will likely need access to talk to mort co after filing to resolve issue…"
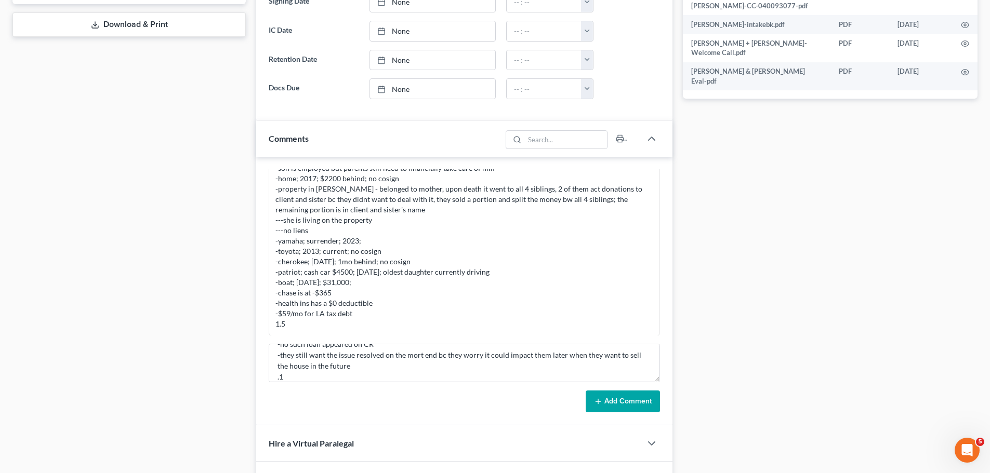
click at [625, 391] on button "Add Comment" at bounding box center [622, 402] width 74 height 22
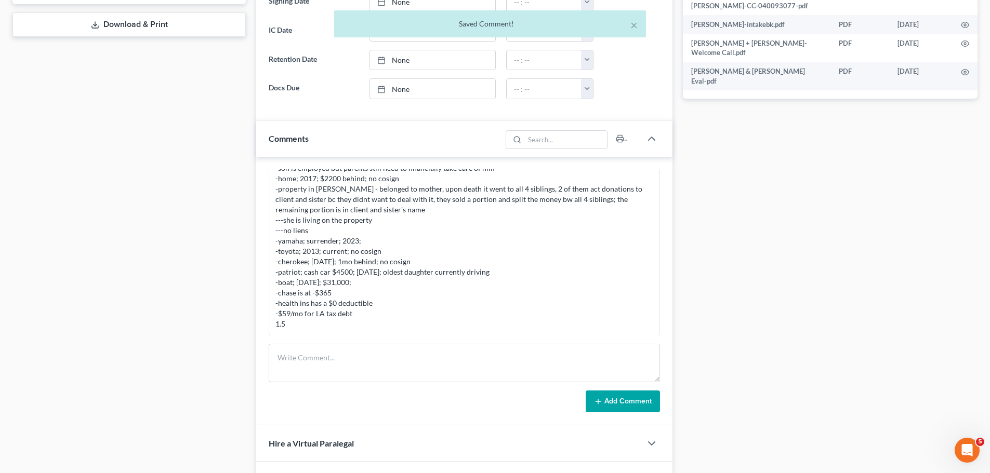
scroll to position [358, 0]
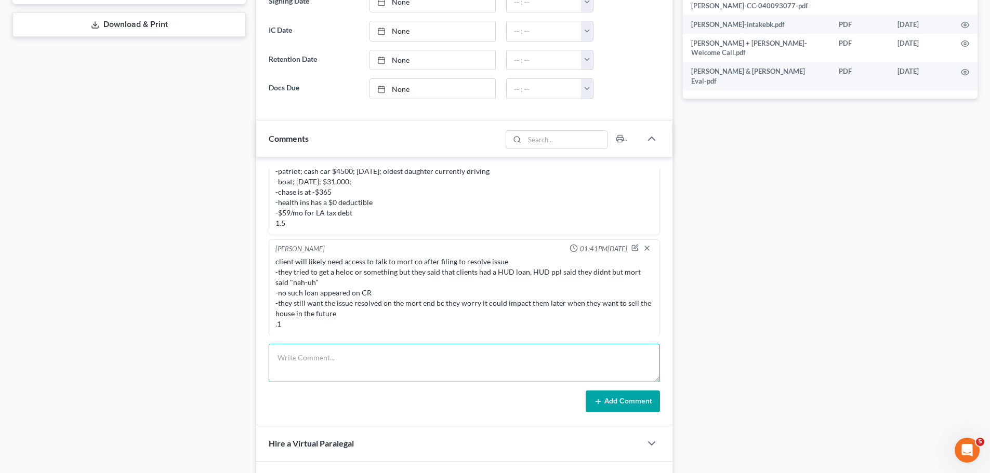
drag, startPoint x: 510, startPoint y: 352, endPoint x: 989, endPoint y: 379, distance: 479.7
click at [510, 352] on textarea at bounding box center [464, 363] width 391 height 38
click at [420, 379] on textarea "bank statement review -Adam's CashApp ---8.6.25 Jayden Starns +$300.25" at bounding box center [464, 363] width 391 height 38
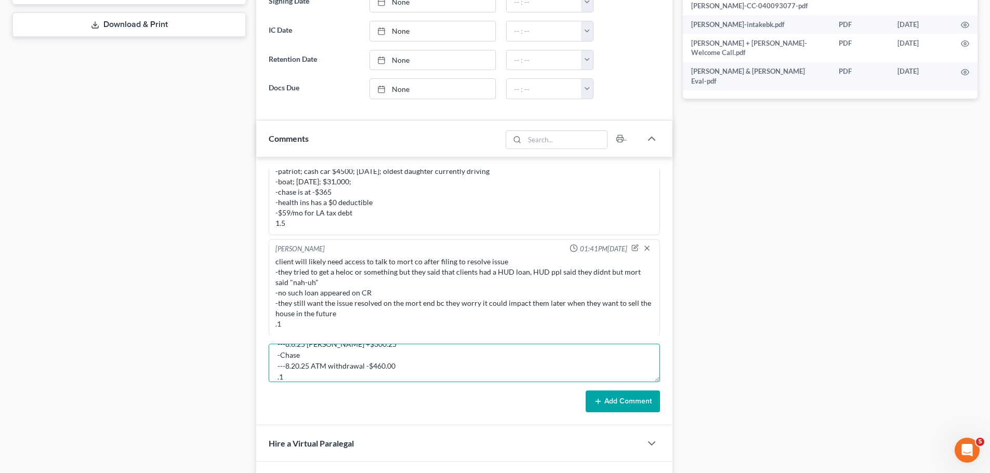
type textarea "bank statement review -Adam's CashApp ---8.6.25 Jayden Starns +$300.25 -Chase -…"
click at [606, 399] on button "Add Comment" at bounding box center [622, 402] width 74 height 22
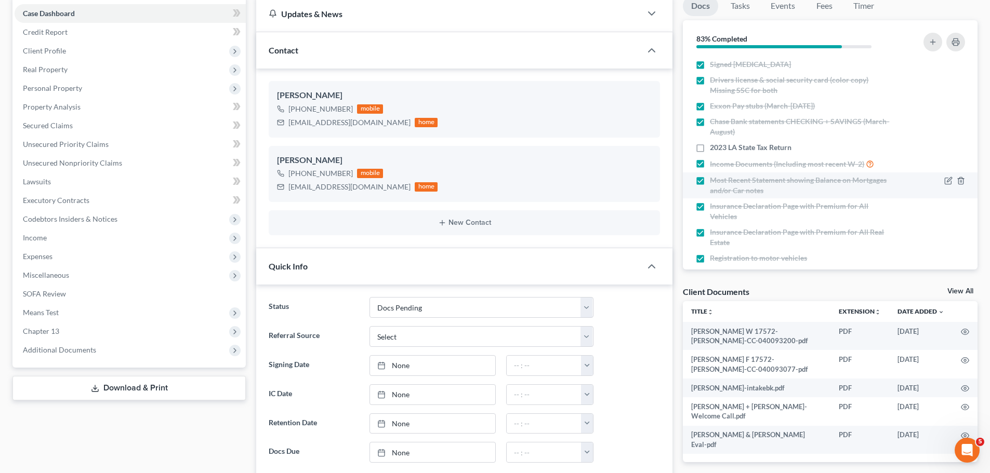
scroll to position [316, 0]
